Goal: Check status: Check status

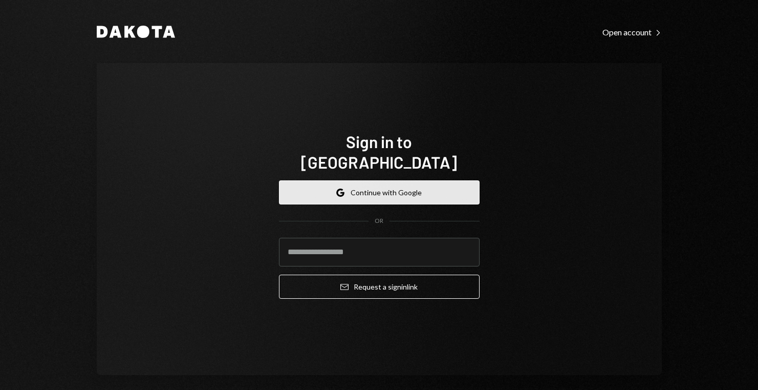
click at [384, 180] on button "Google Continue with Google" at bounding box center [379, 192] width 201 height 24
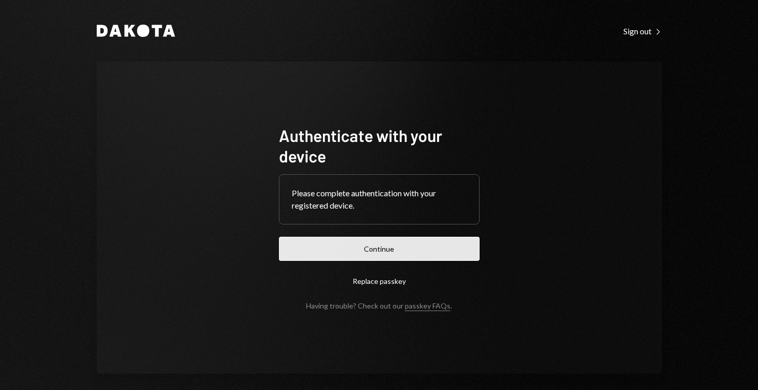
click at [383, 255] on button "Continue" at bounding box center [379, 248] width 201 height 24
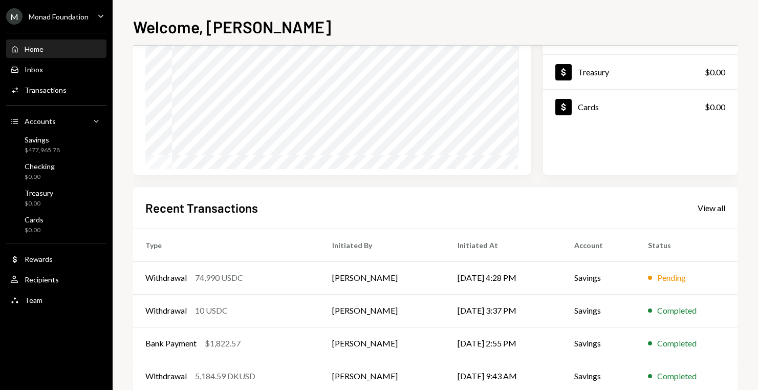
scroll to position [179, 0]
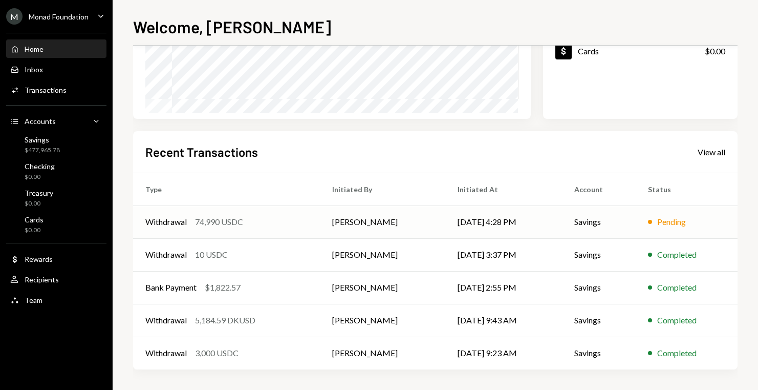
click at [303, 218] on div "Withdrawal 74,990 USDC" at bounding box center [226, 222] width 162 height 12
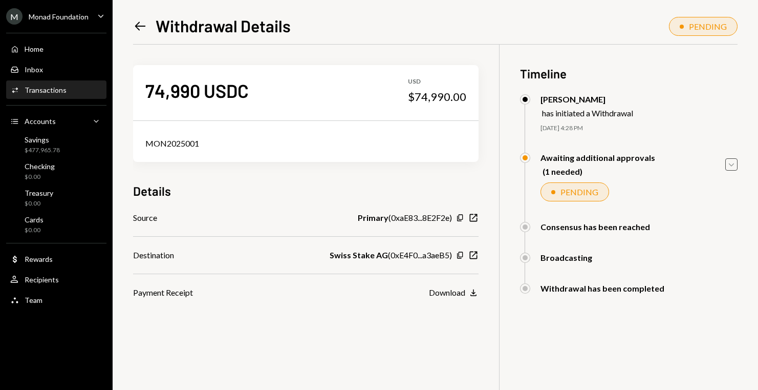
click at [736, 167] on icon "Caret Down" at bounding box center [731, 164] width 11 height 11
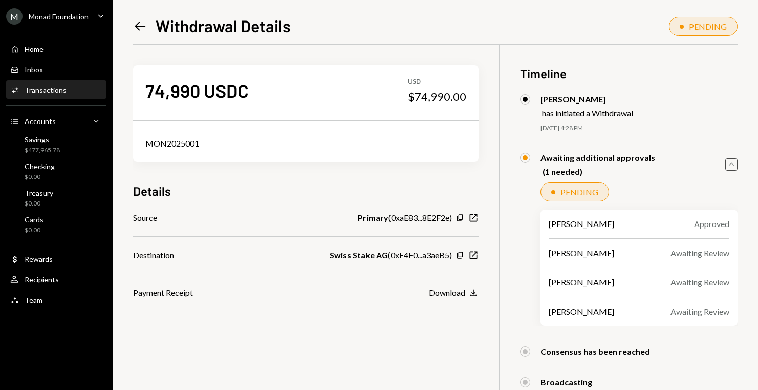
click at [736, 167] on icon "Caret Up" at bounding box center [731, 164] width 11 height 11
